Goal: Task Accomplishment & Management: Manage account settings

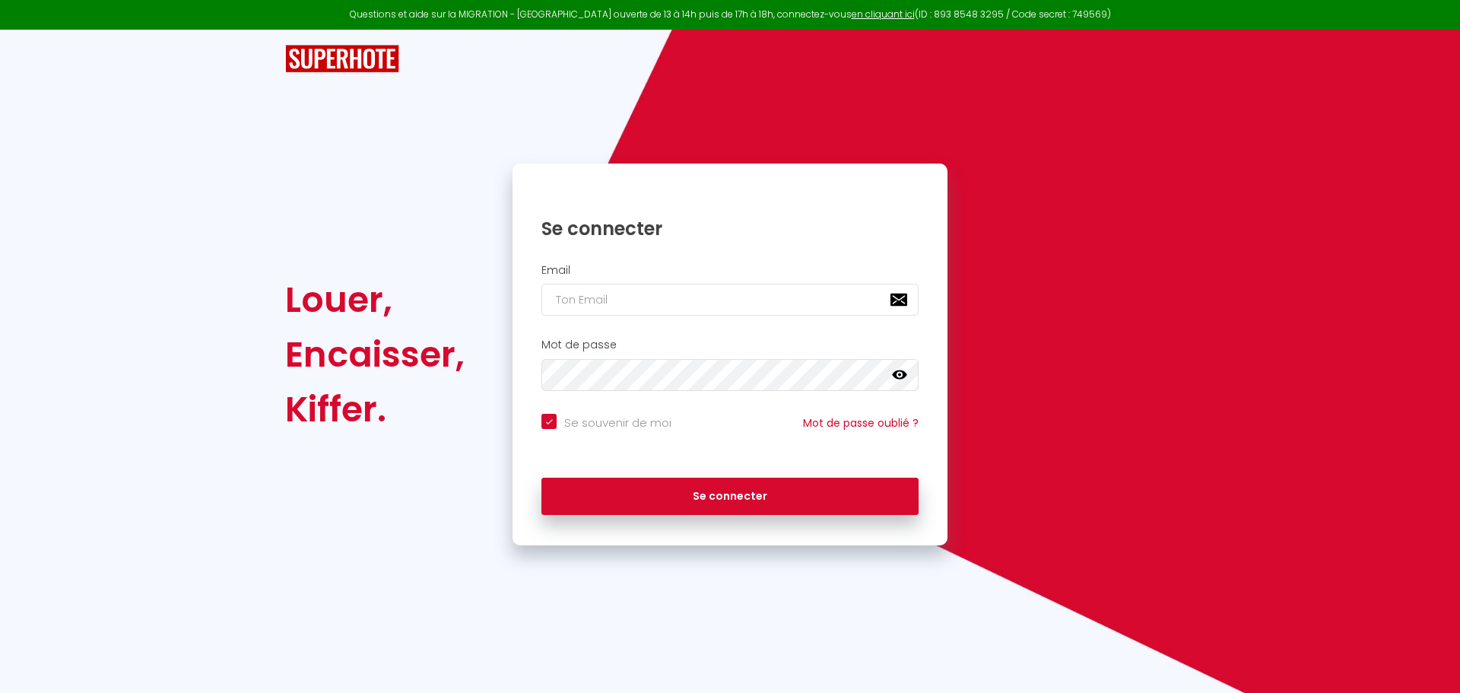
checkbox input "true"
click at [586, 297] on input "email" at bounding box center [729, 300] width 377 height 32
type input "[EMAIL_ADDRESS][DOMAIN_NAME]"
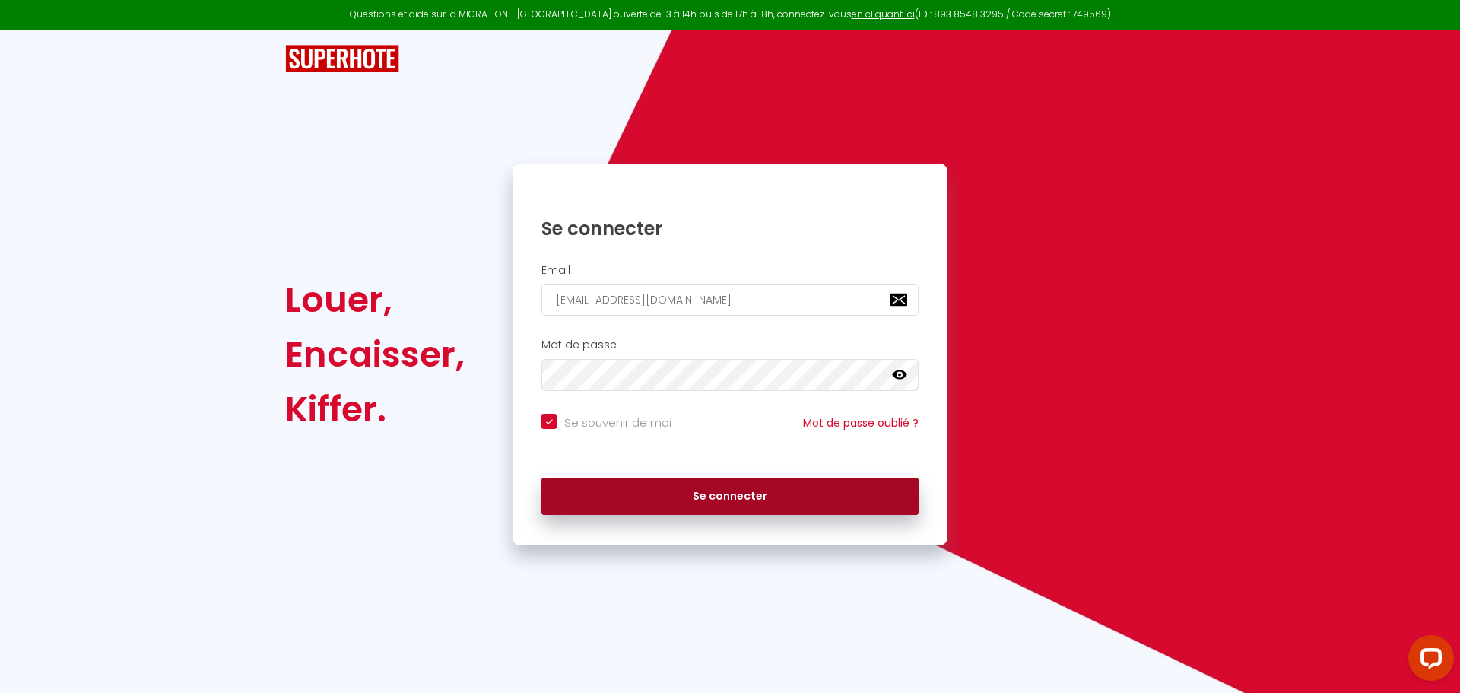
click at [692, 493] on button "Se connecter" at bounding box center [729, 497] width 377 height 38
click at [710, 485] on button "Se connecter" at bounding box center [729, 497] width 377 height 38
checkbox input "true"
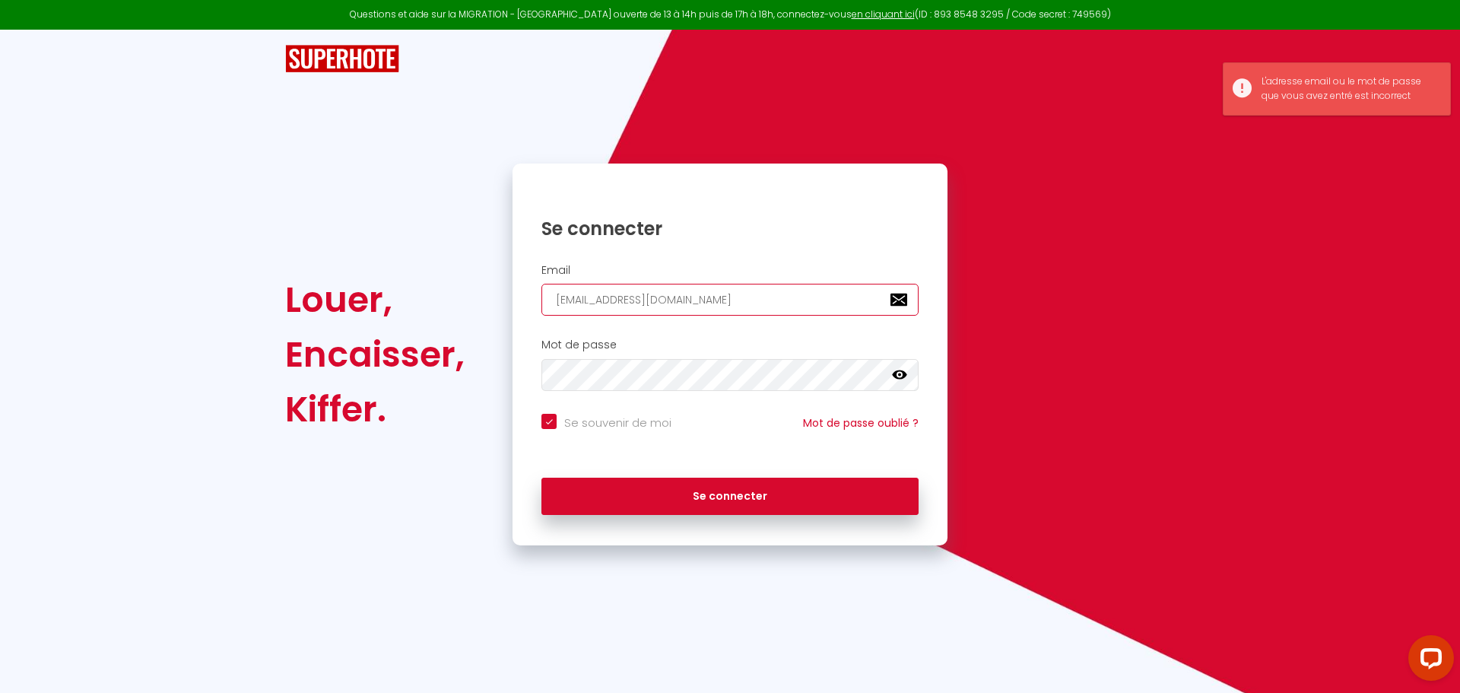
drag, startPoint x: 698, startPoint y: 297, endPoint x: 511, endPoint y: 298, distance: 187.1
click at [511, 298] on div "Se connecter Email [EMAIL_ADDRESS][DOMAIN_NAME] Mot de passe false Se souvenir …" at bounding box center [730, 355] width 455 height 382
type input "f"
checkbox input "true"
type input "fr"
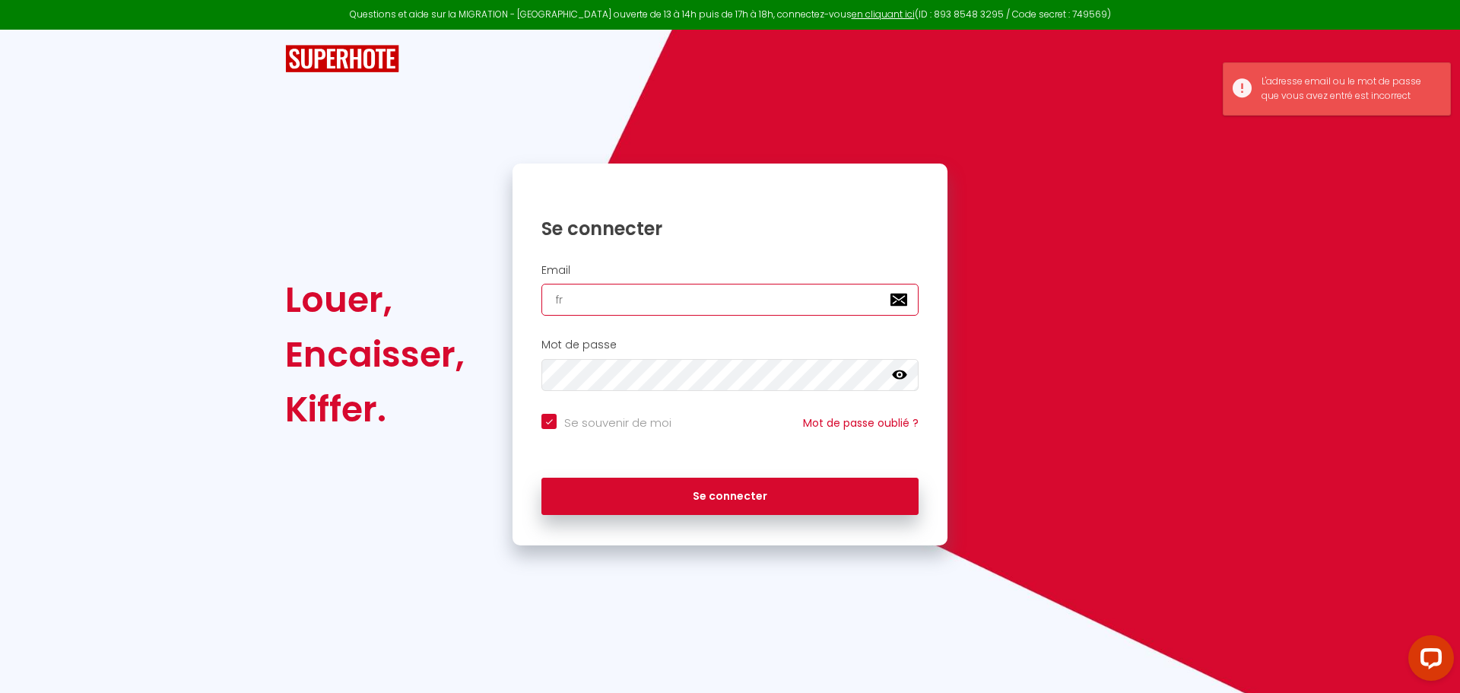
checkbox input "true"
type input "fre"
checkbox input "true"
type input "freu"
checkbox input "true"
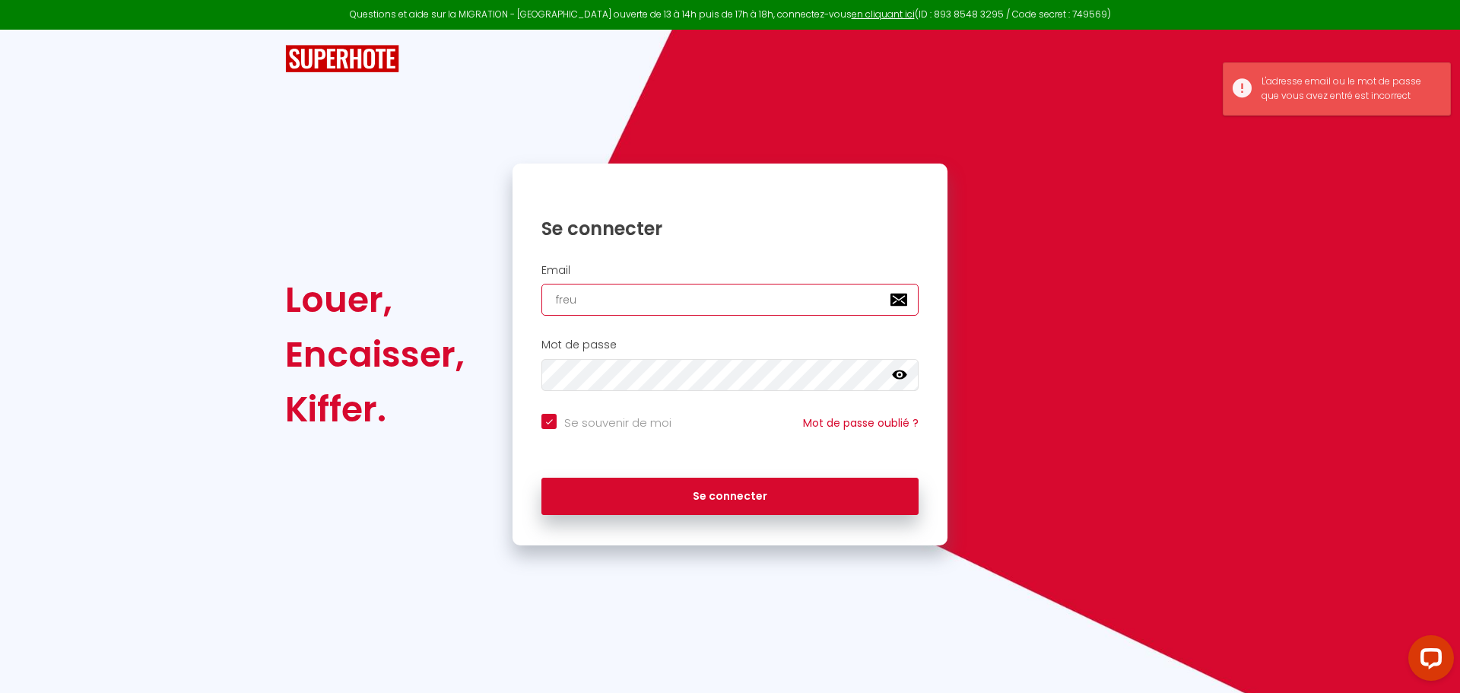
type input "freun"
checkbox input "true"
type input "[PERSON_NAME][EMAIL_ADDRESS][DOMAIN_NAME]"
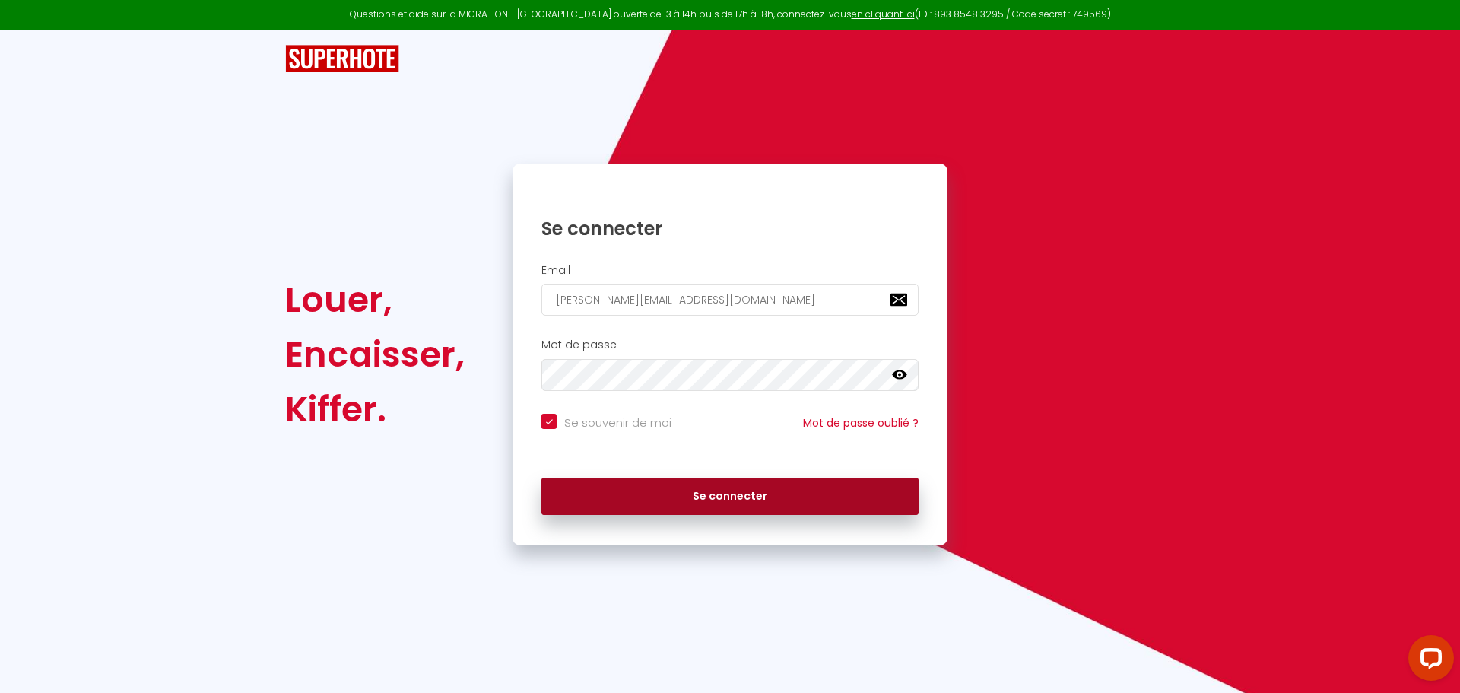
click at [759, 486] on button "Se connecter" at bounding box center [729, 497] width 377 height 38
checkbox input "true"
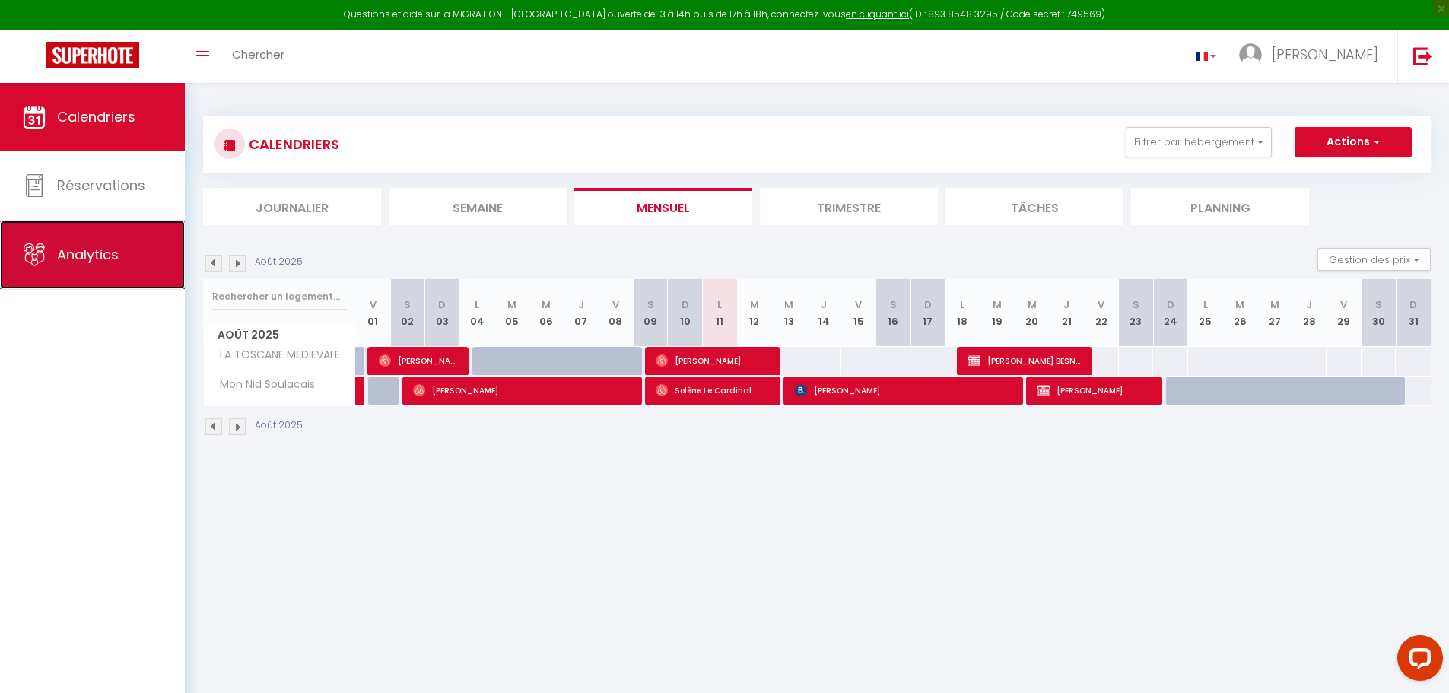
click at [96, 275] on link "Analytics" at bounding box center [92, 255] width 185 height 68
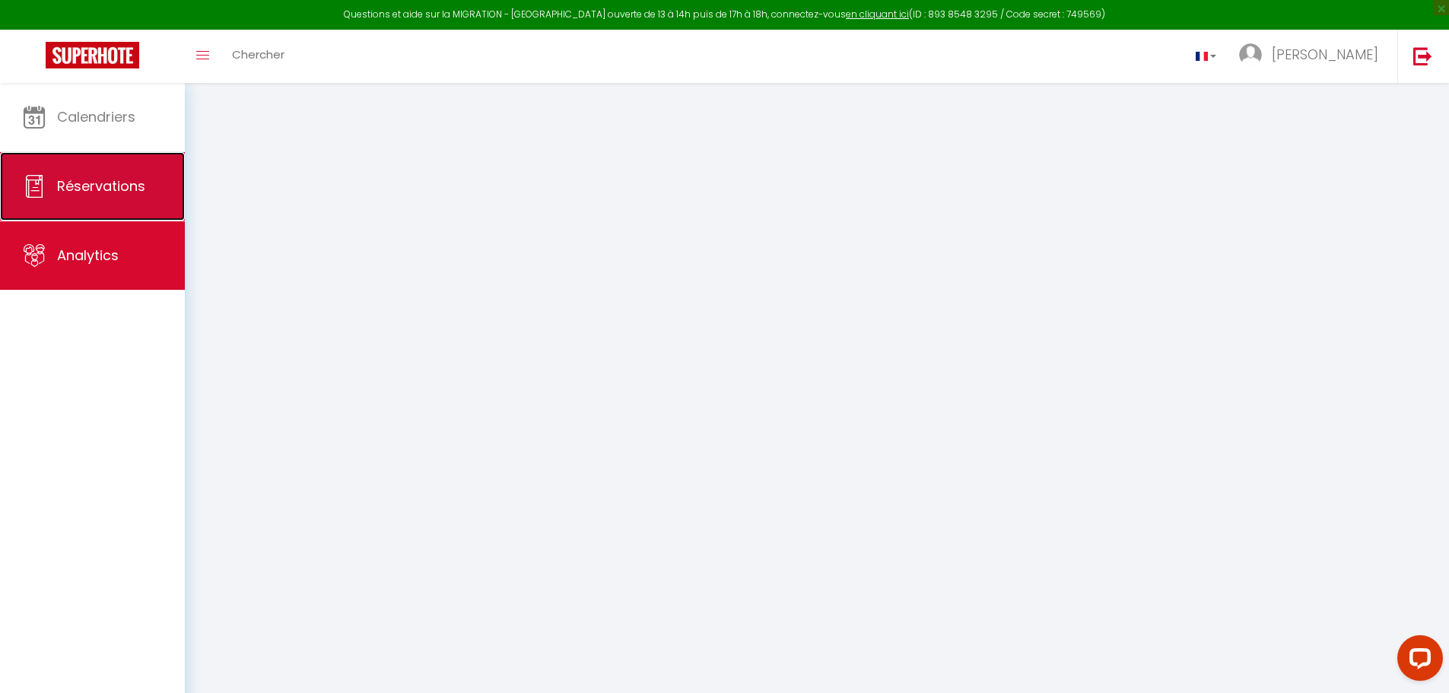
click at [94, 196] on link "Réservations" at bounding box center [92, 186] width 185 height 68
select select "not_cancelled"
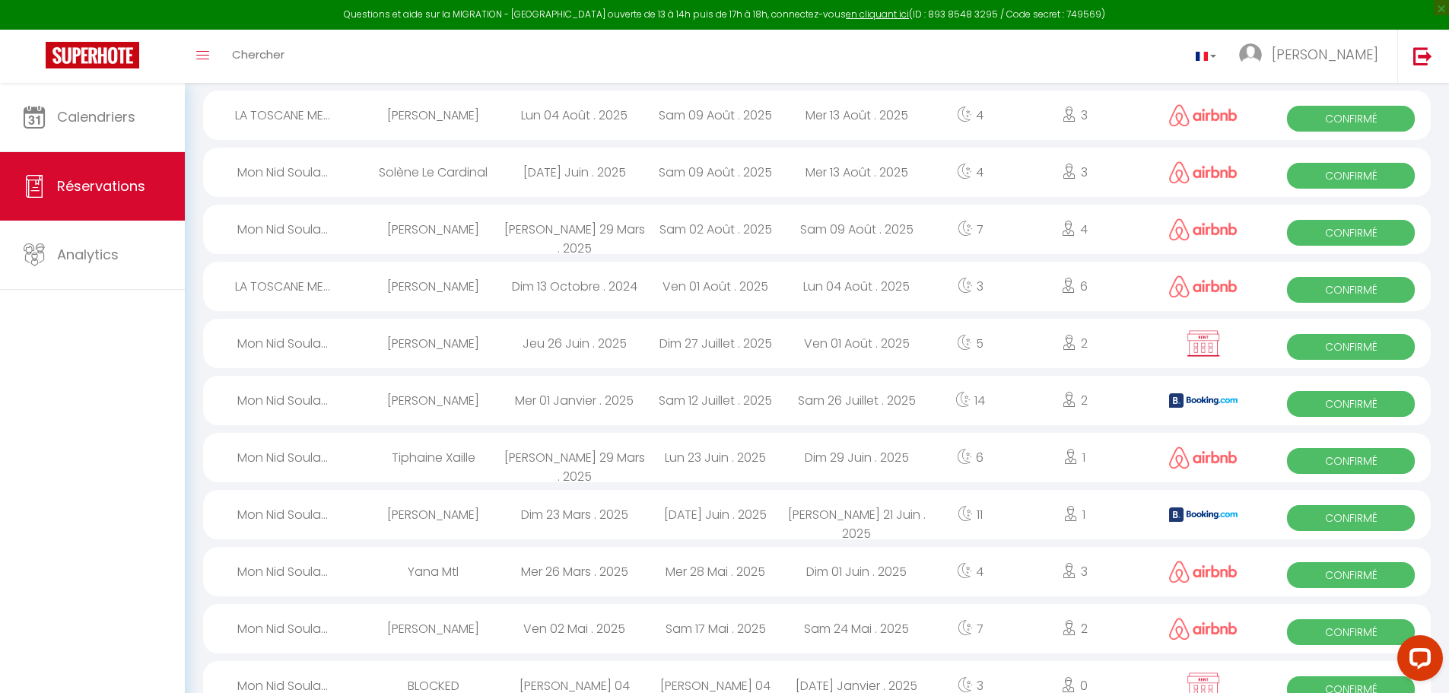
scroll to position [380, 0]
